Goal: Information Seeking & Learning: Learn about a topic

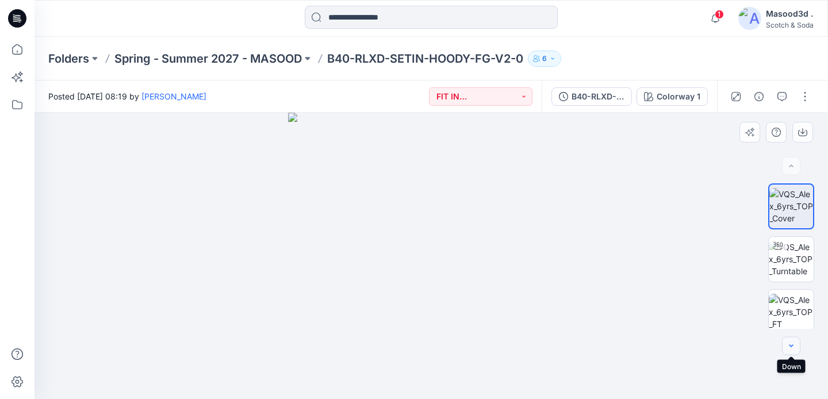
click at [795, 347] on icon "button" at bounding box center [791, 346] width 9 height 9
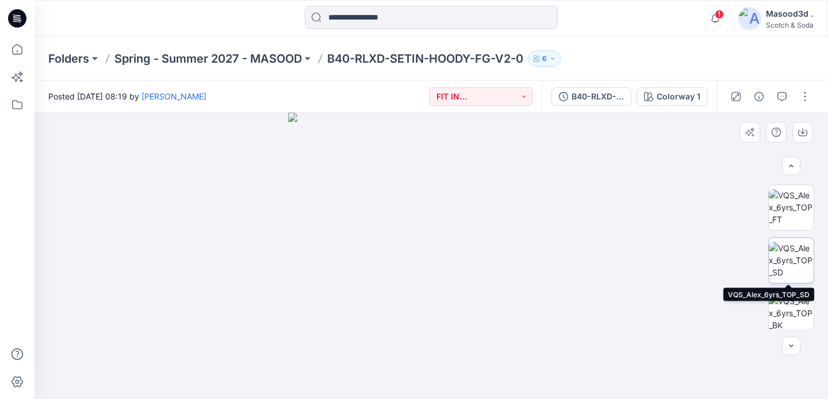
scroll to position [112, 0]
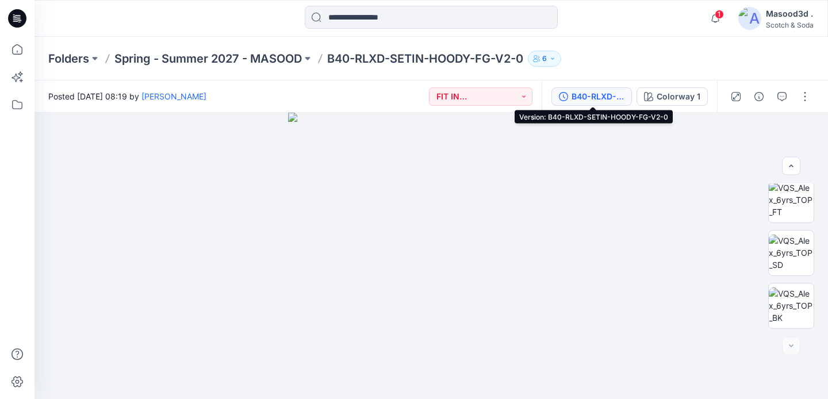
click at [595, 93] on div "B40-RLXD-SETIN-HOODY-FG-V2-0" at bounding box center [598, 96] width 53 height 13
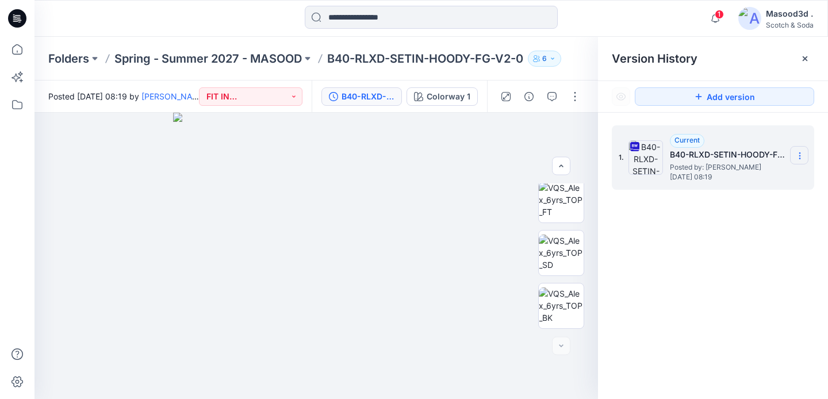
click at [801, 155] on icon at bounding box center [800, 155] width 9 height 9
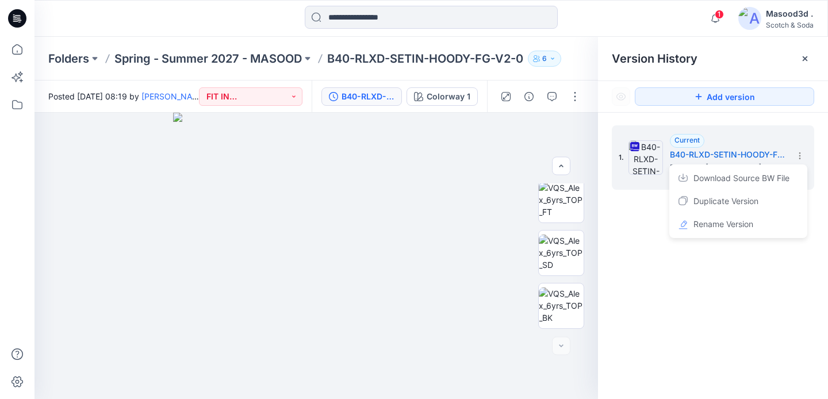
click at [803, 297] on div "1. Current B40-RLXD-SETIN-HOODY-FG-V2-0 Posted by: [PERSON_NAME] [DATE] 08:19 D…" at bounding box center [713, 264] width 230 height 303
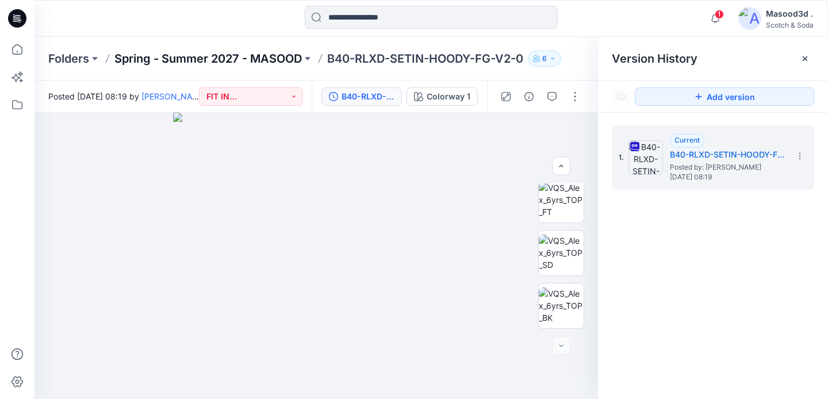
click at [192, 60] on p "Spring - Summer 2027 - MASOOD" at bounding box center [208, 59] width 188 height 16
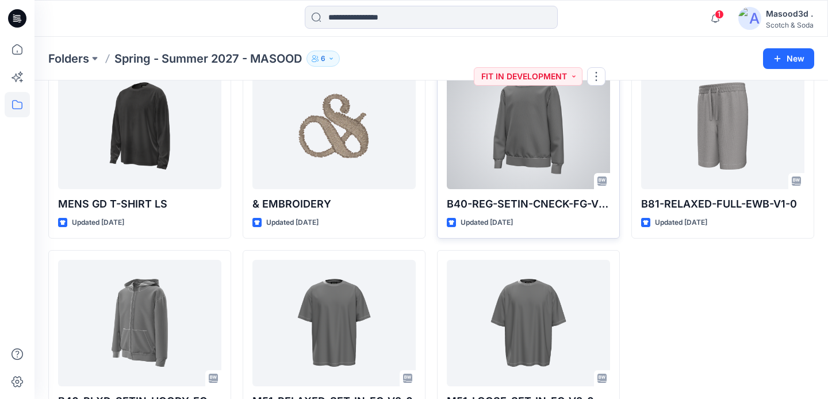
scroll to position [75, 0]
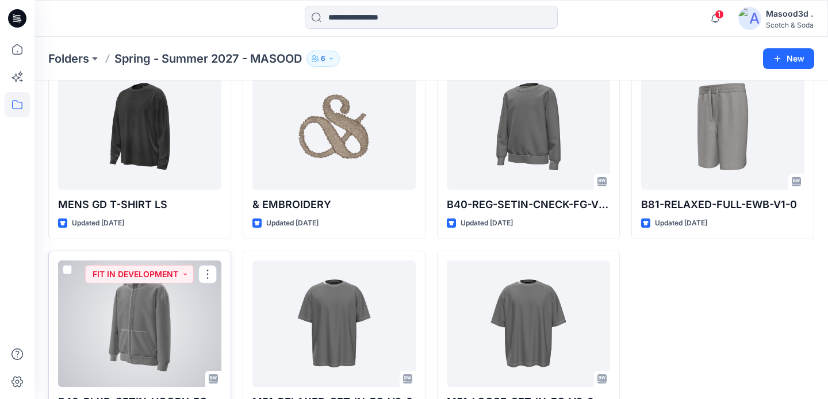
click at [156, 336] on div at bounding box center [139, 324] width 163 height 127
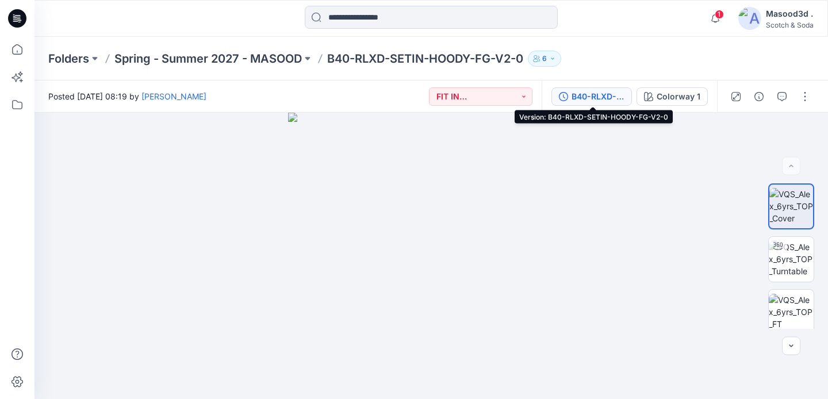
click at [595, 97] on div "B40-RLXD-SETIN-HOODY-FG-V2-0" at bounding box center [598, 96] width 53 height 13
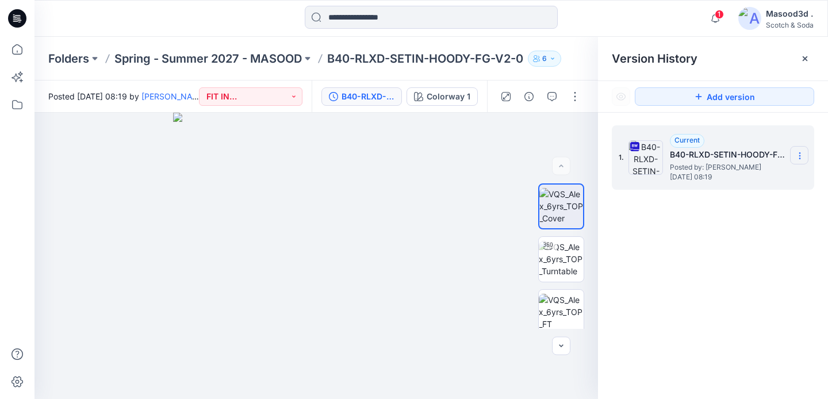
click at [802, 156] on icon at bounding box center [800, 155] width 9 height 9
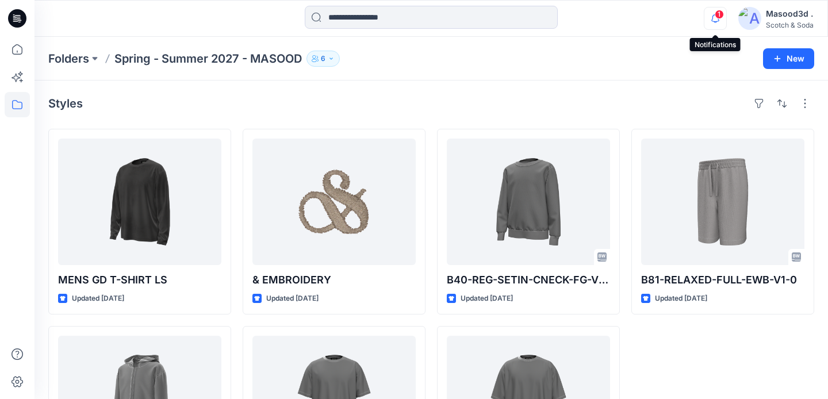
click at [715, 18] on icon "button" at bounding box center [716, 18] width 22 height 23
